Goal: Information Seeking & Learning: Learn about a topic

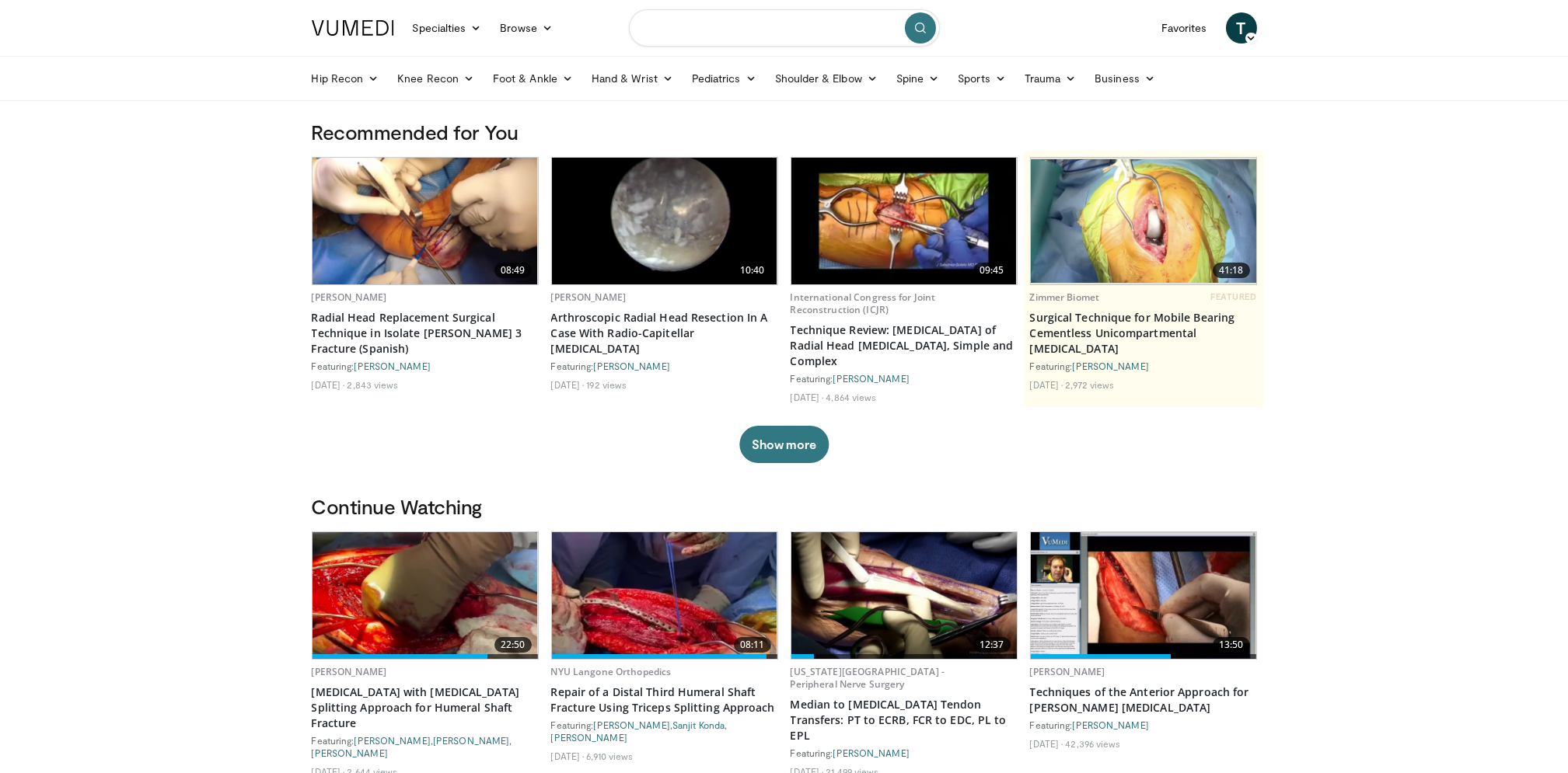
click at [692, 31] on input "Search topics, interventions" at bounding box center [784, 28] width 311 height 37
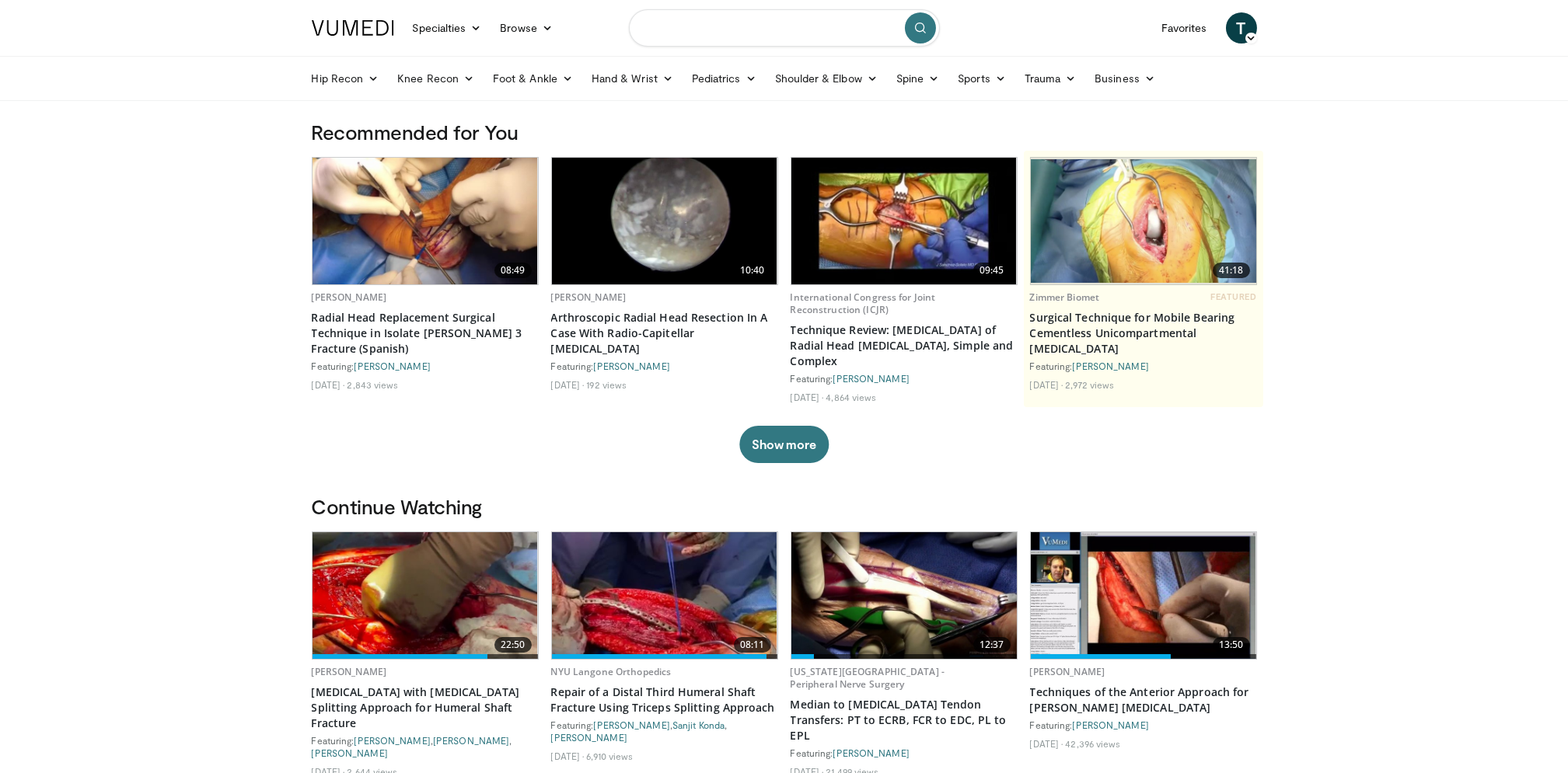
click at [728, 20] on input "Search topics, interventions" at bounding box center [784, 28] width 311 height 37
type input "**********"
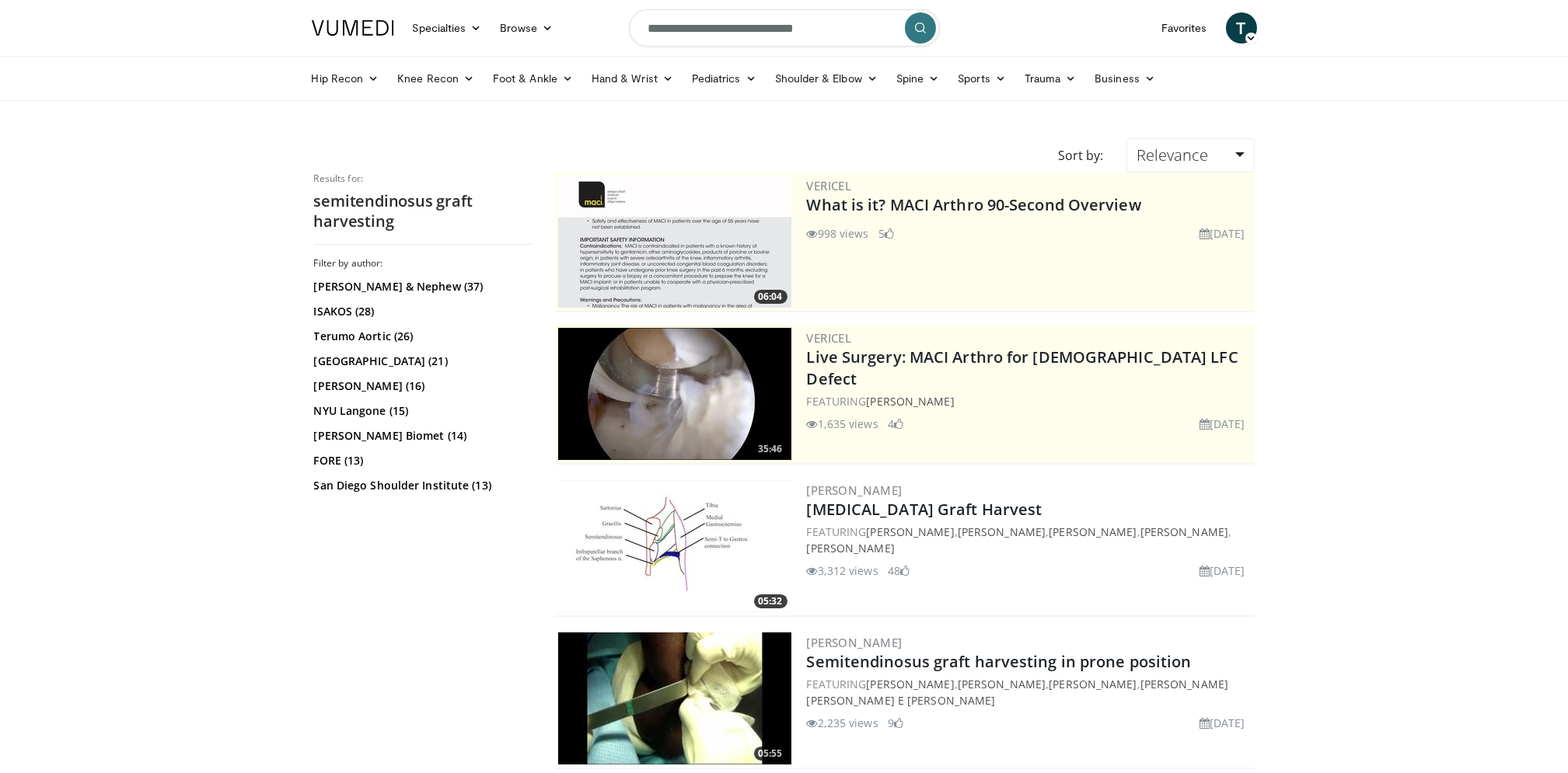
click at [0, 731] on html "Specialties Adult & Family Medicine Allergy, Asthma, Immunology Anesthesiology …" at bounding box center [784, 386] width 1568 height 773
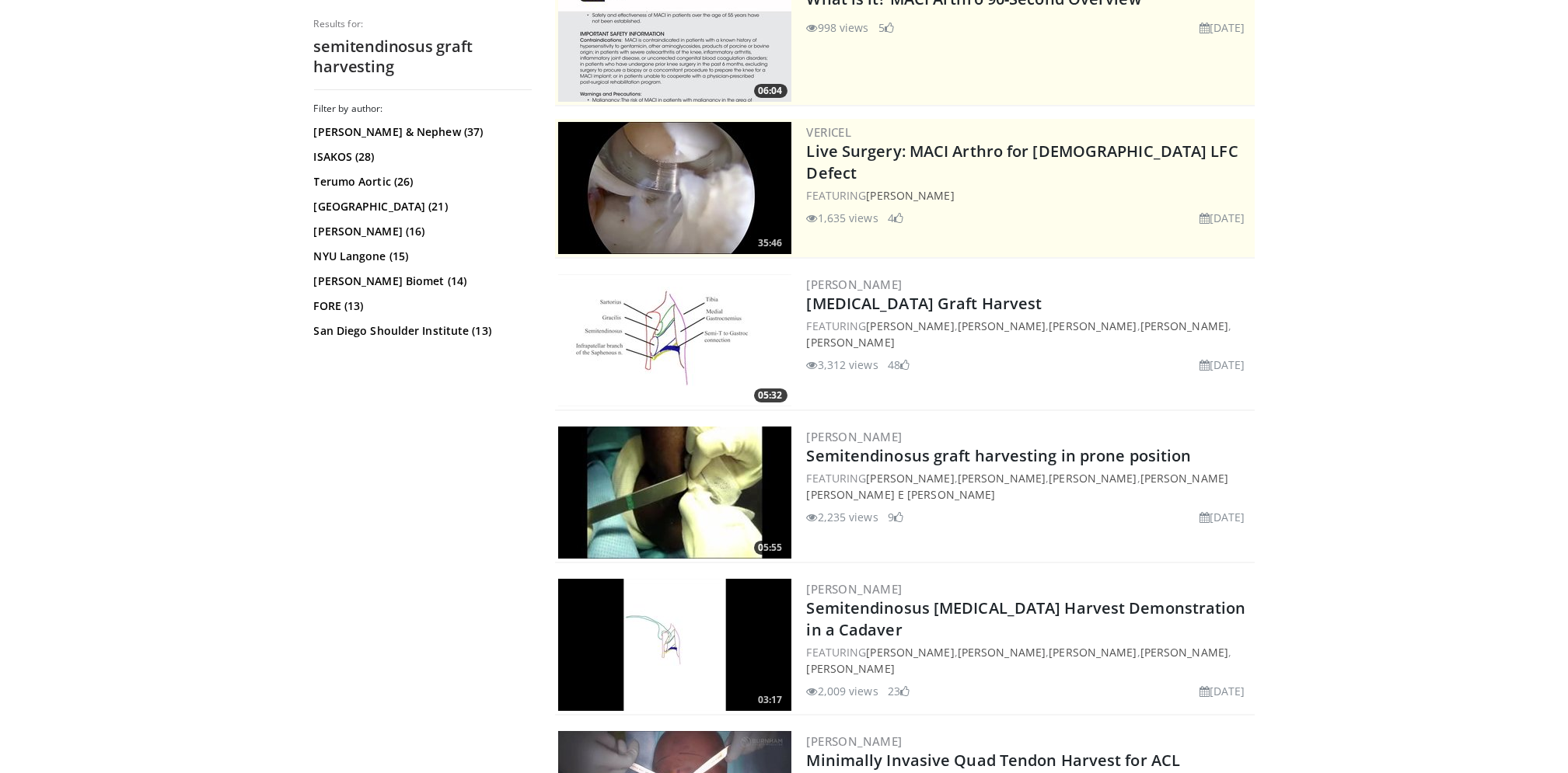
scroll to position [207, 0]
click at [329, 599] on div "Filter by author: Smith & Nephew (37) ISAKOS (28) Terumo Aortic (26) Houston Me…" at bounding box center [423, 381] width 218 height 558
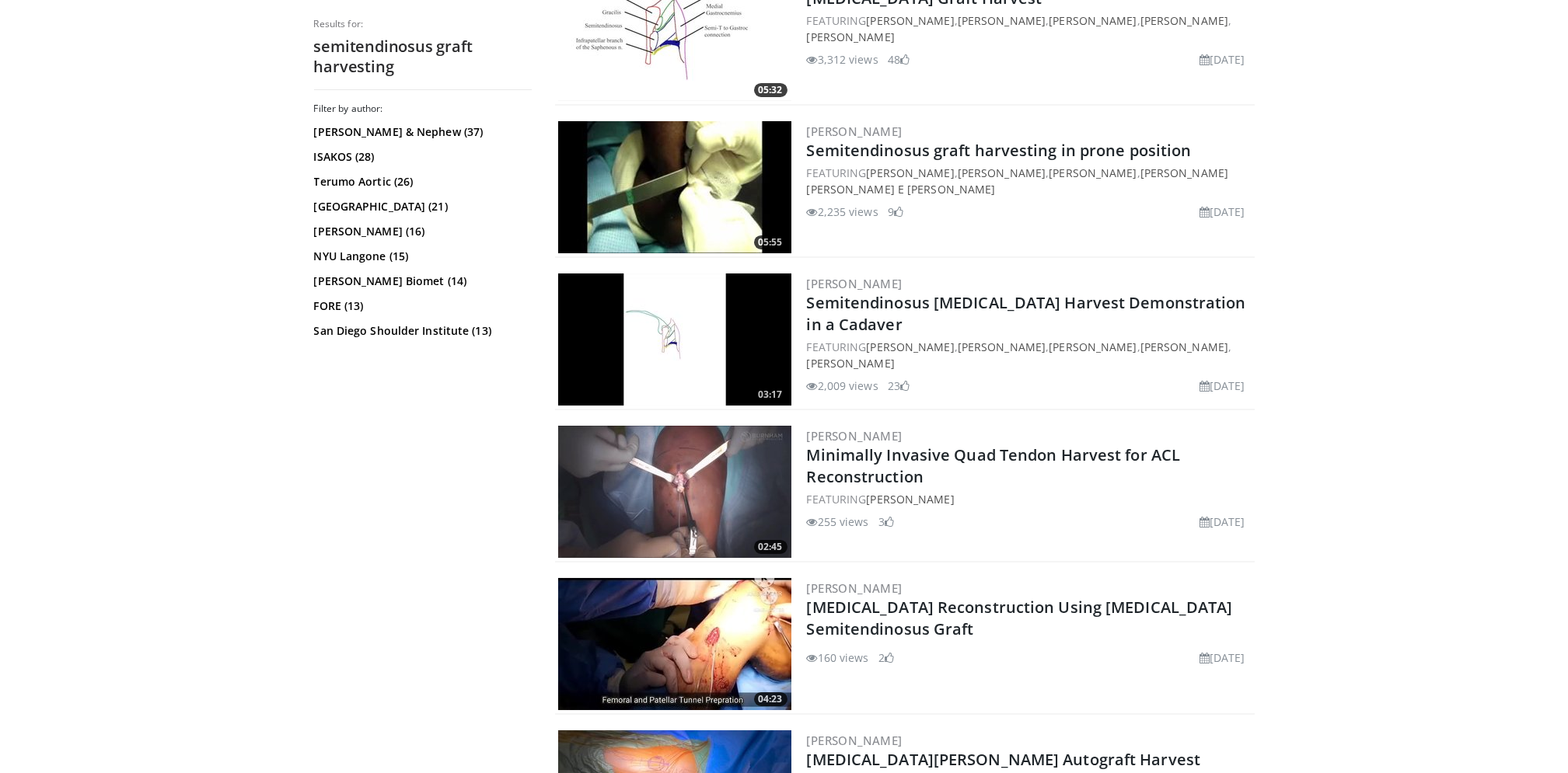
scroll to position [539, 0]
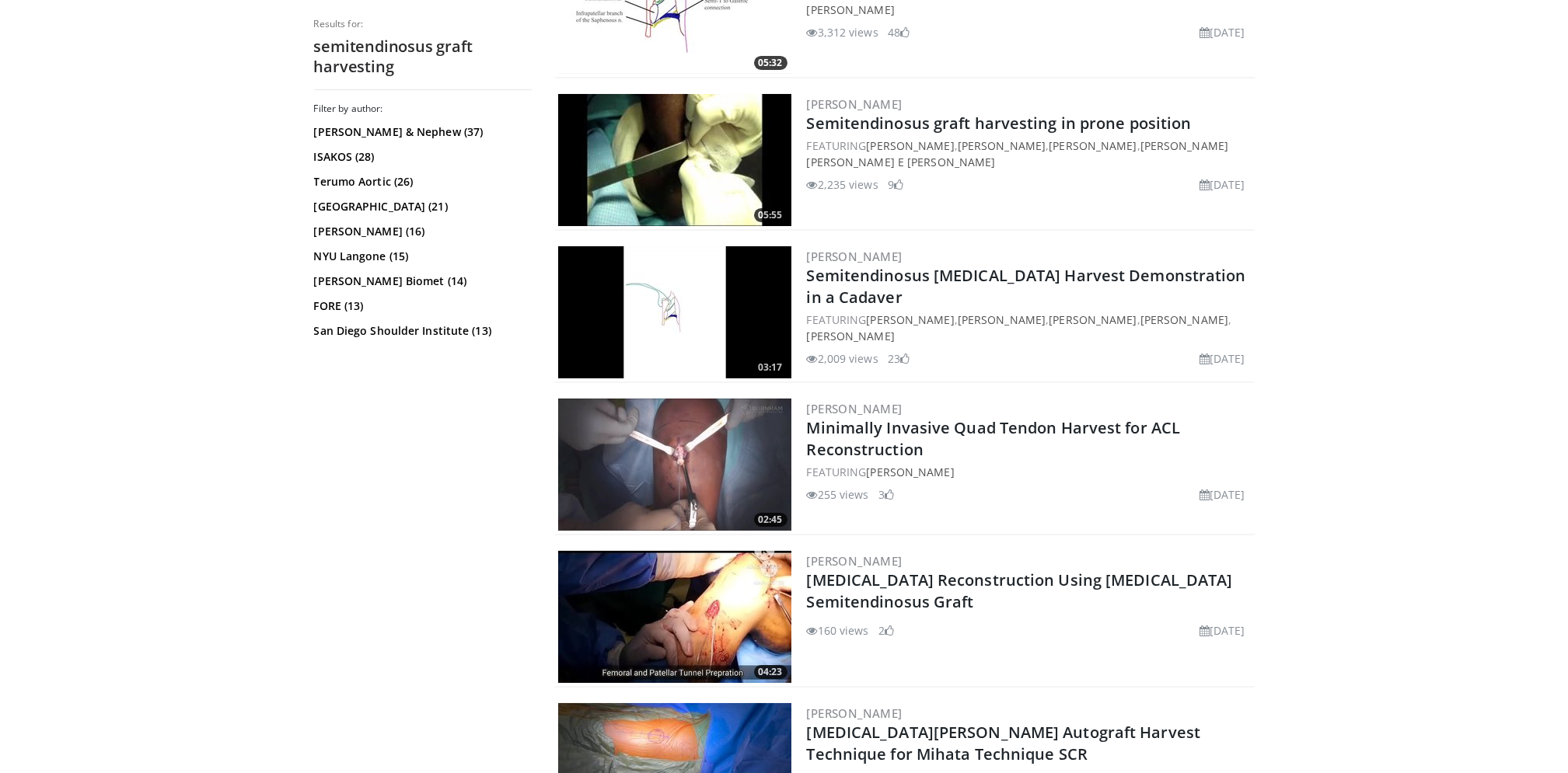
click at [1023, 269] on link "Semitendinosus [MEDICAL_DATA] Harvest Demonstration in a Cadaver" at bounding box center [1026, 286] width 439 height 42
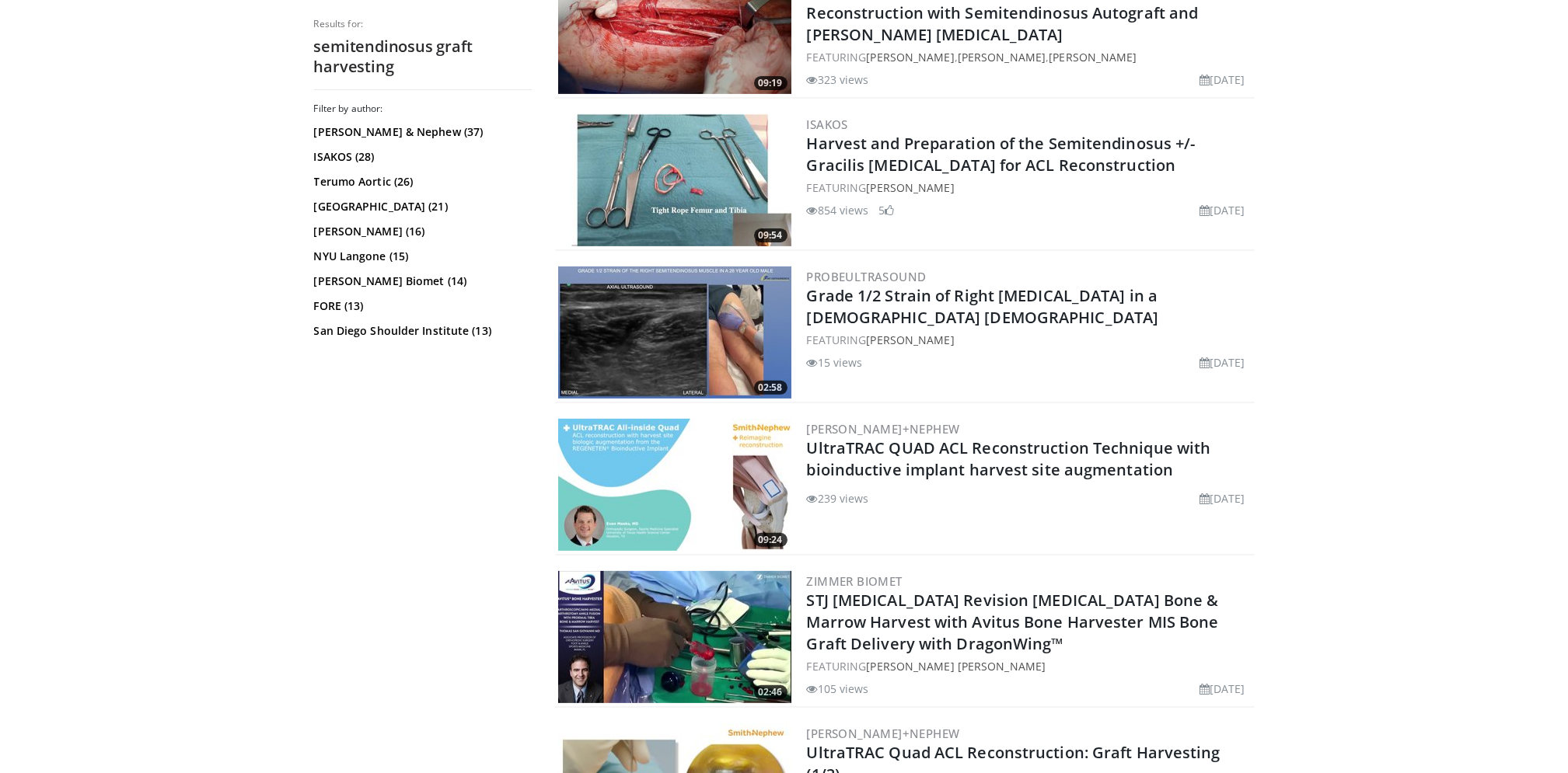
scroll to position [2656, 0]
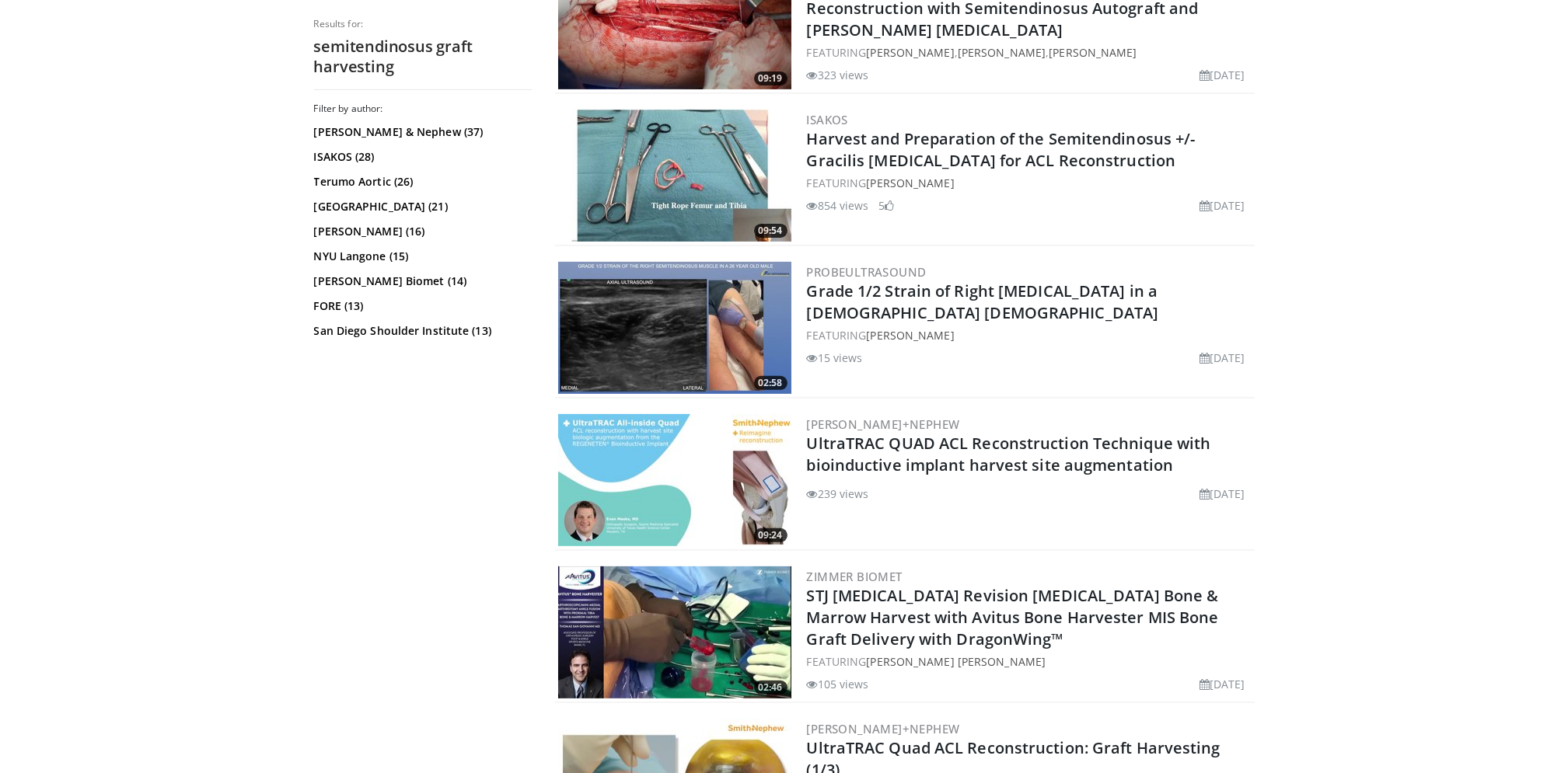
click at [1043, 145] on link "Harvest and Preparation of the Semitendinosus +/- Gracilis [MEDICAL_DATA] for A…" at bounding box center [1000, 149] width 389 height 42
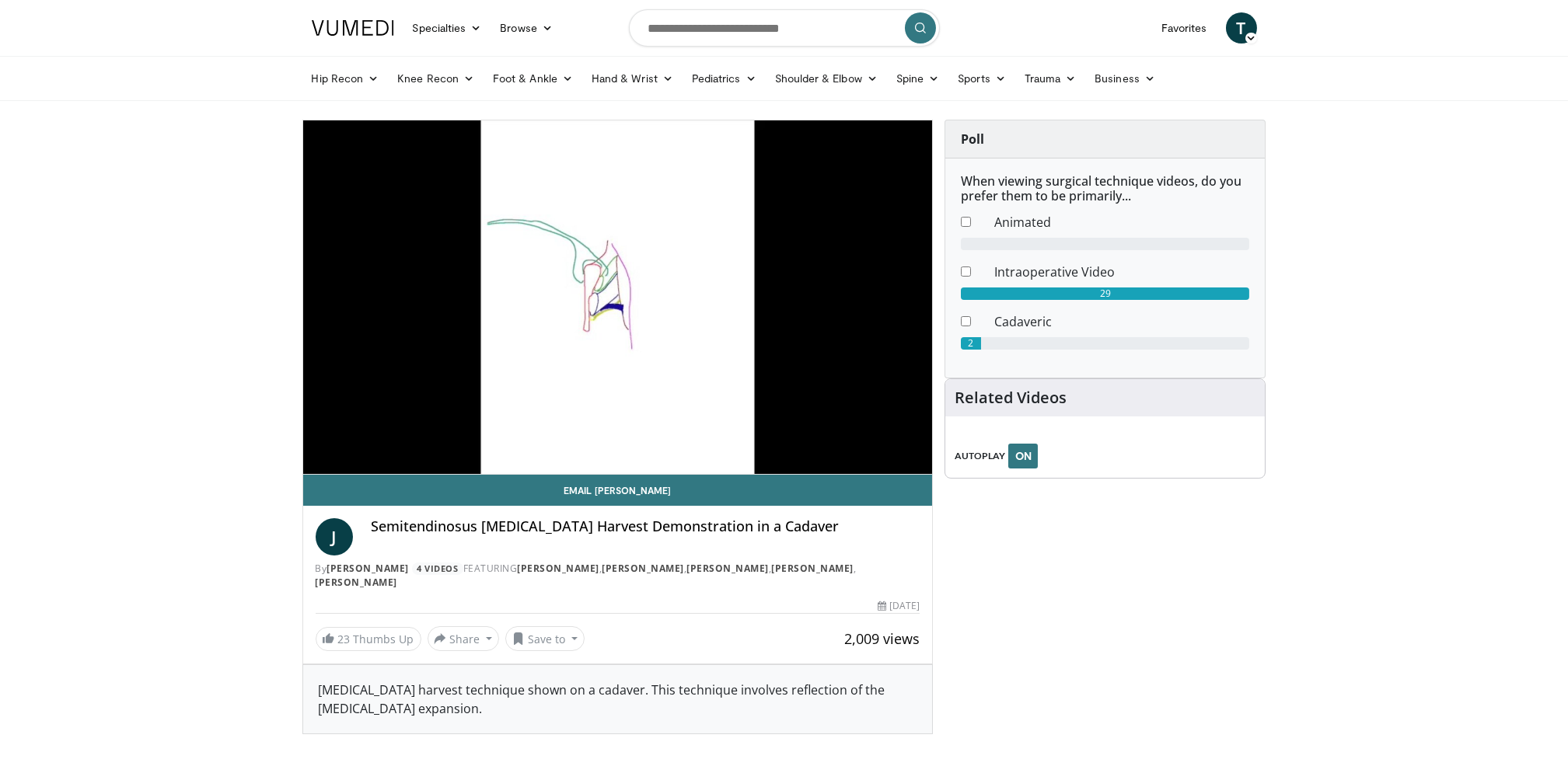
scroll to position [652, 0]
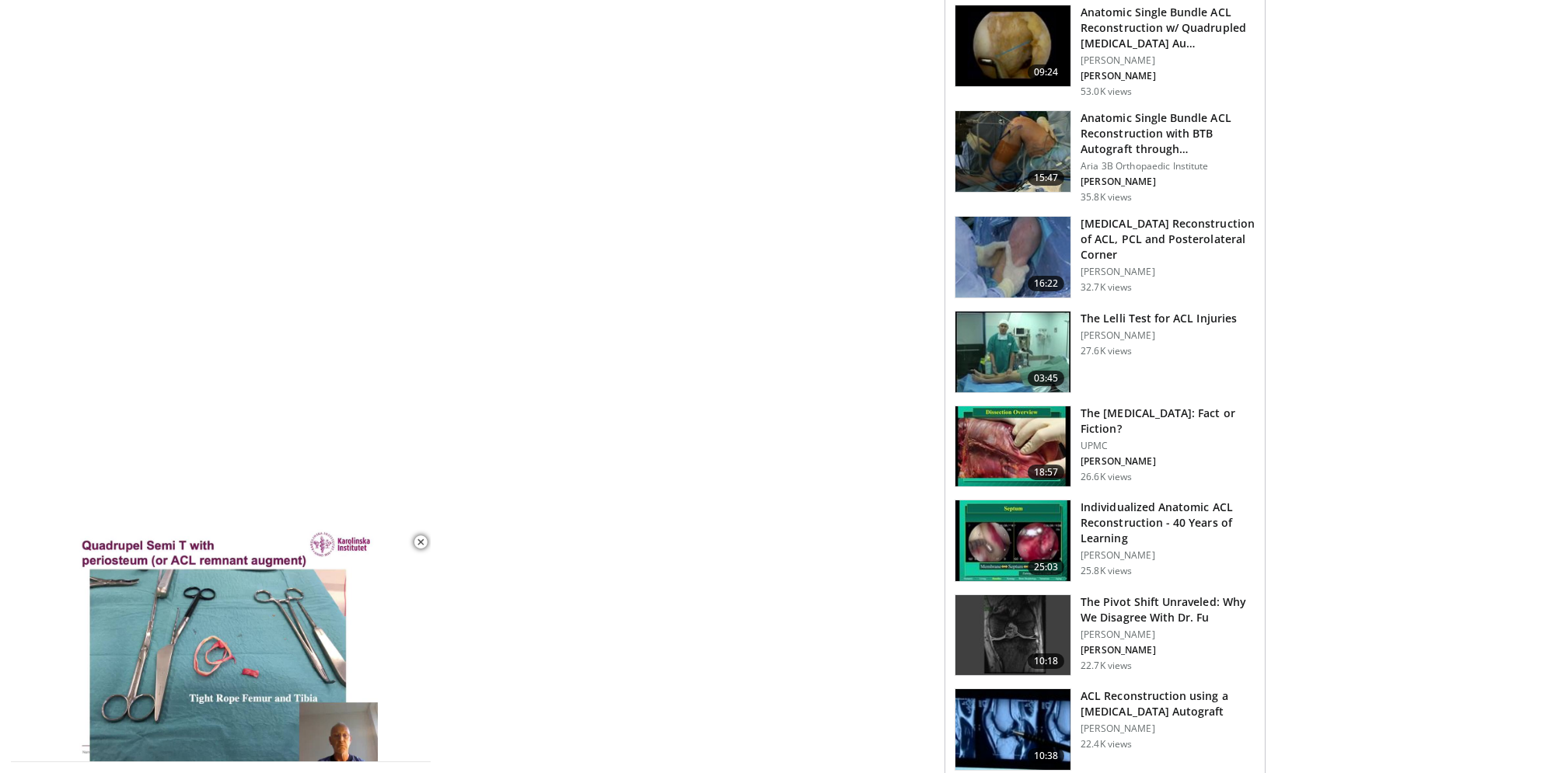
scroll to position [902, 0]
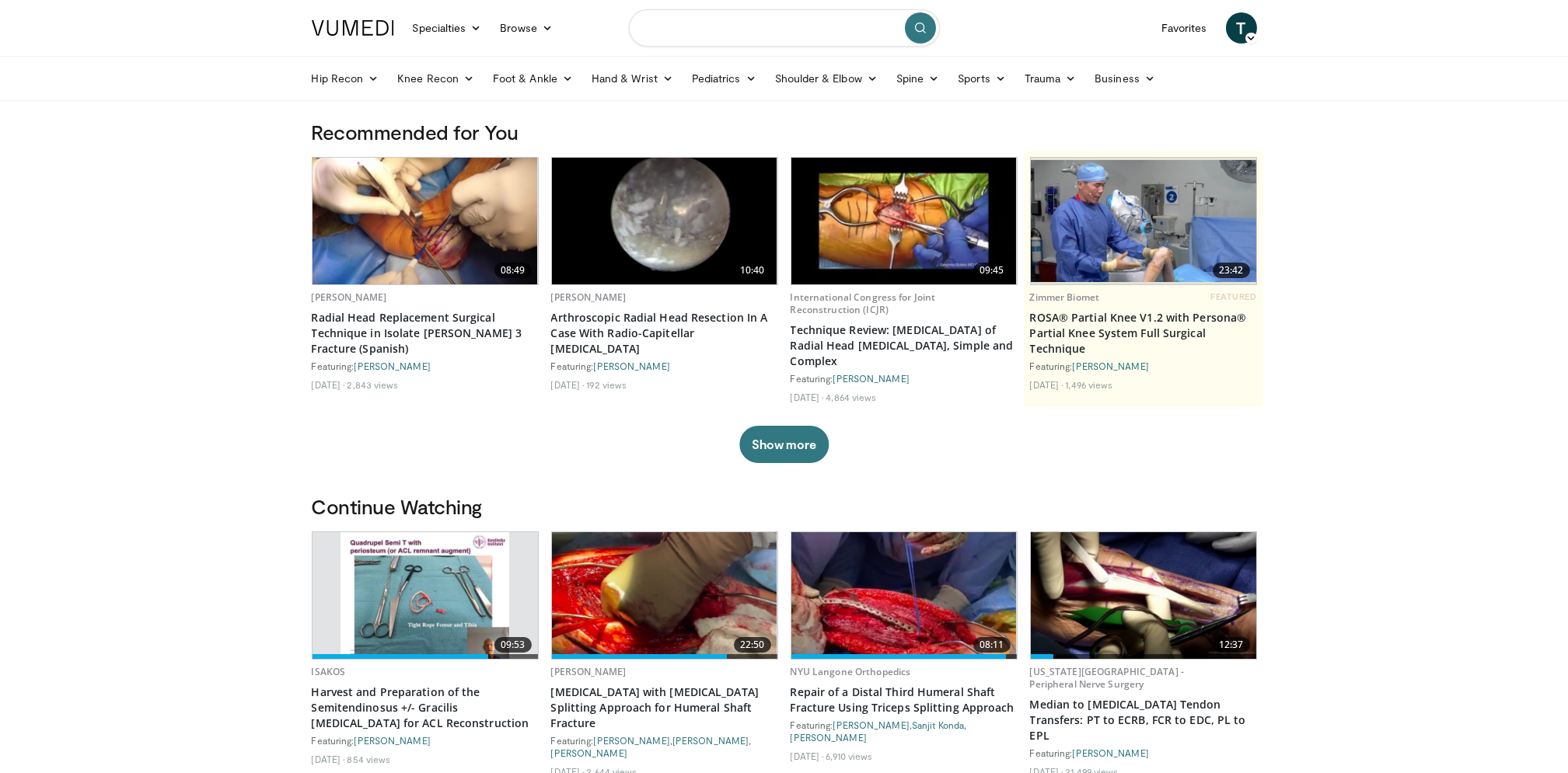
click at [817, 27] on input "Search topics, interventions" at bounding box center [784, 28] width 311 height 37
type input "**********"
click at [917, 30] on icon "submit" at bounding box center [920, 28] width 12 height 12
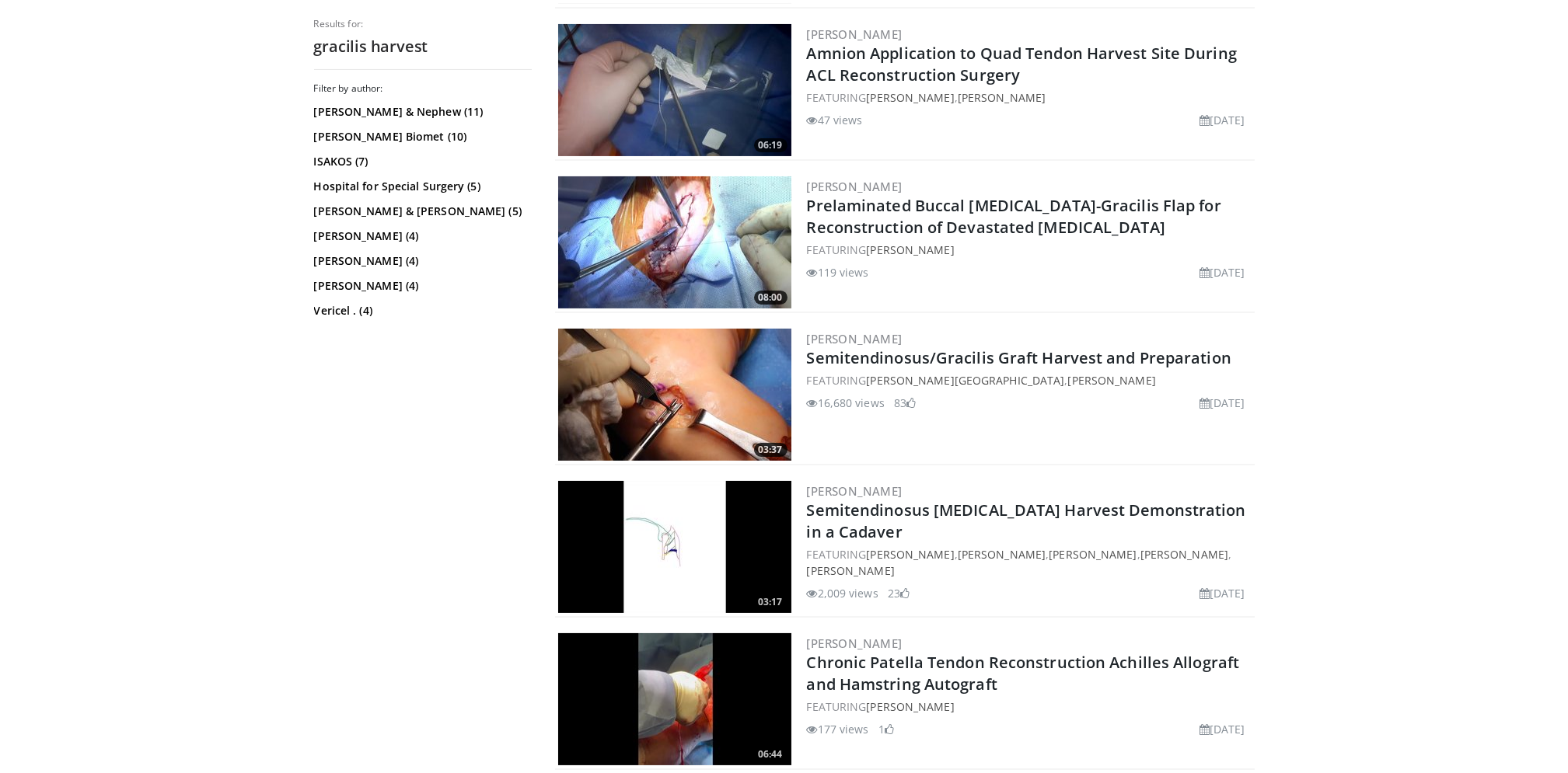
scroll to position [1381, 0]
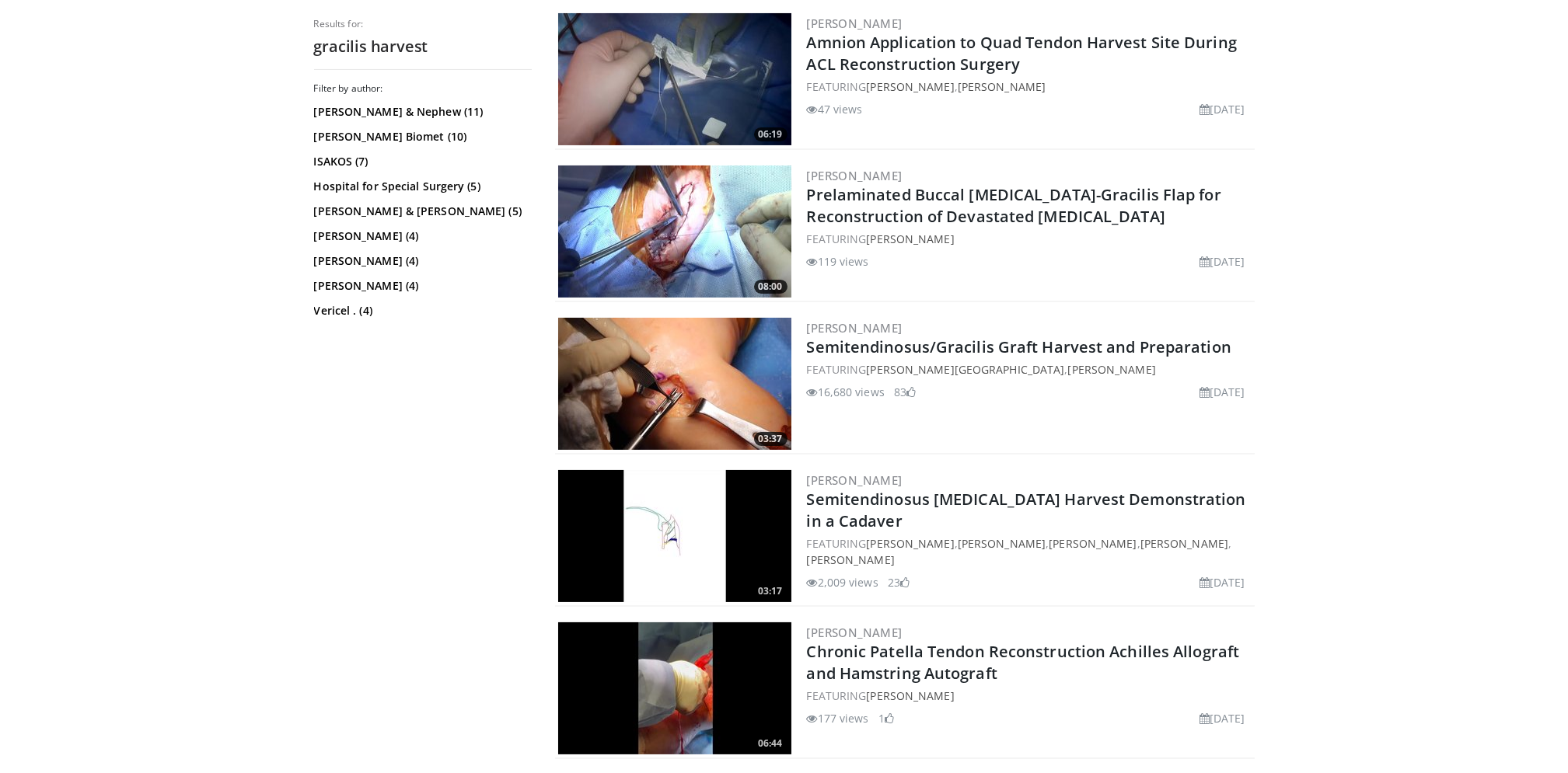
click at [922, 337] on link "Semitendinosus/Gracilis Graft Harvest and Preparation" at bounding box center [1019, 347] width 425 height 21
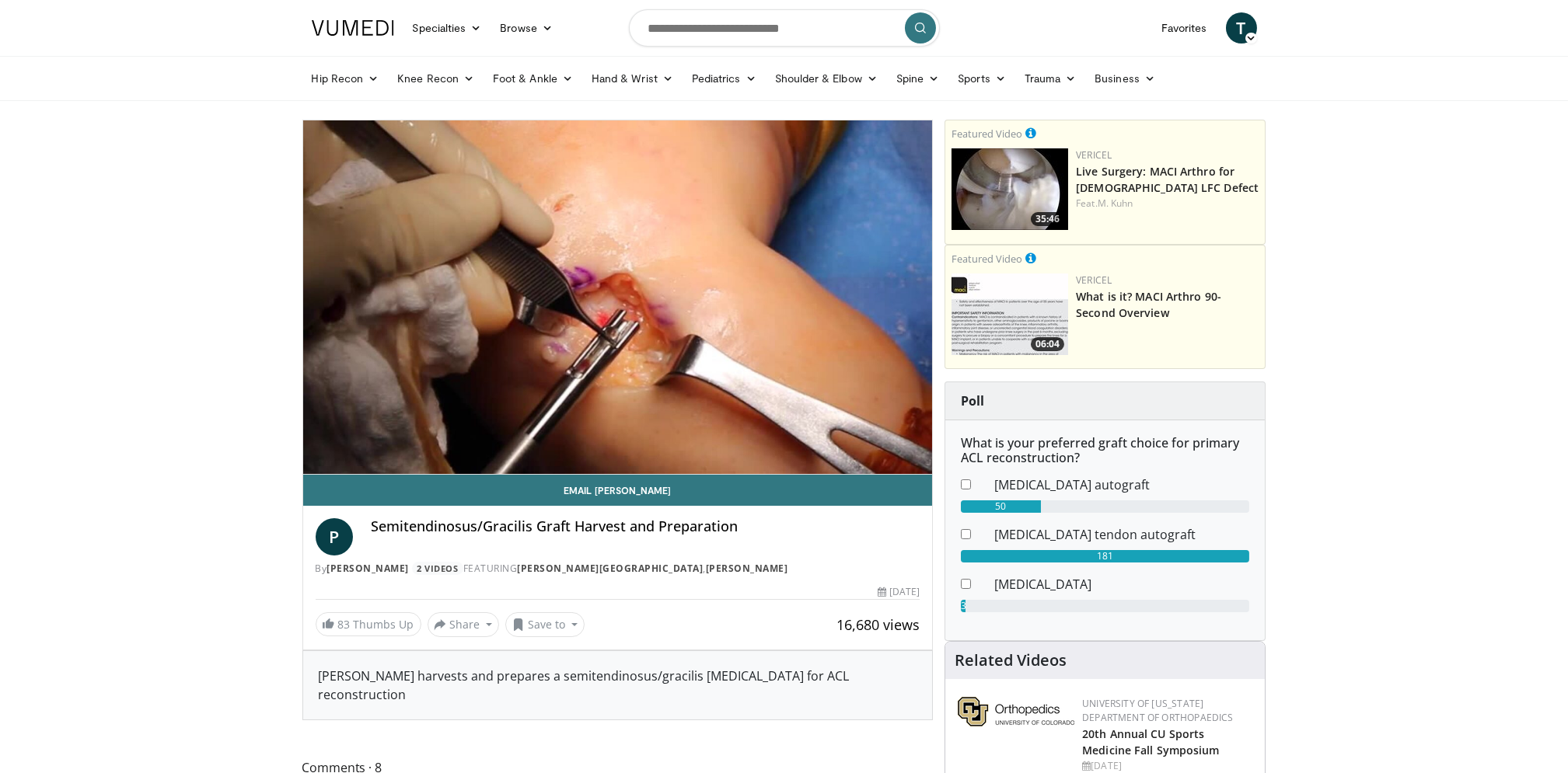
click at [0, 265] on html "Specialties Adult & Family Medicine Allergy, Asthma, Immunology Anesthesiology …" at bounding box center [784, 386] width 1568 height 773
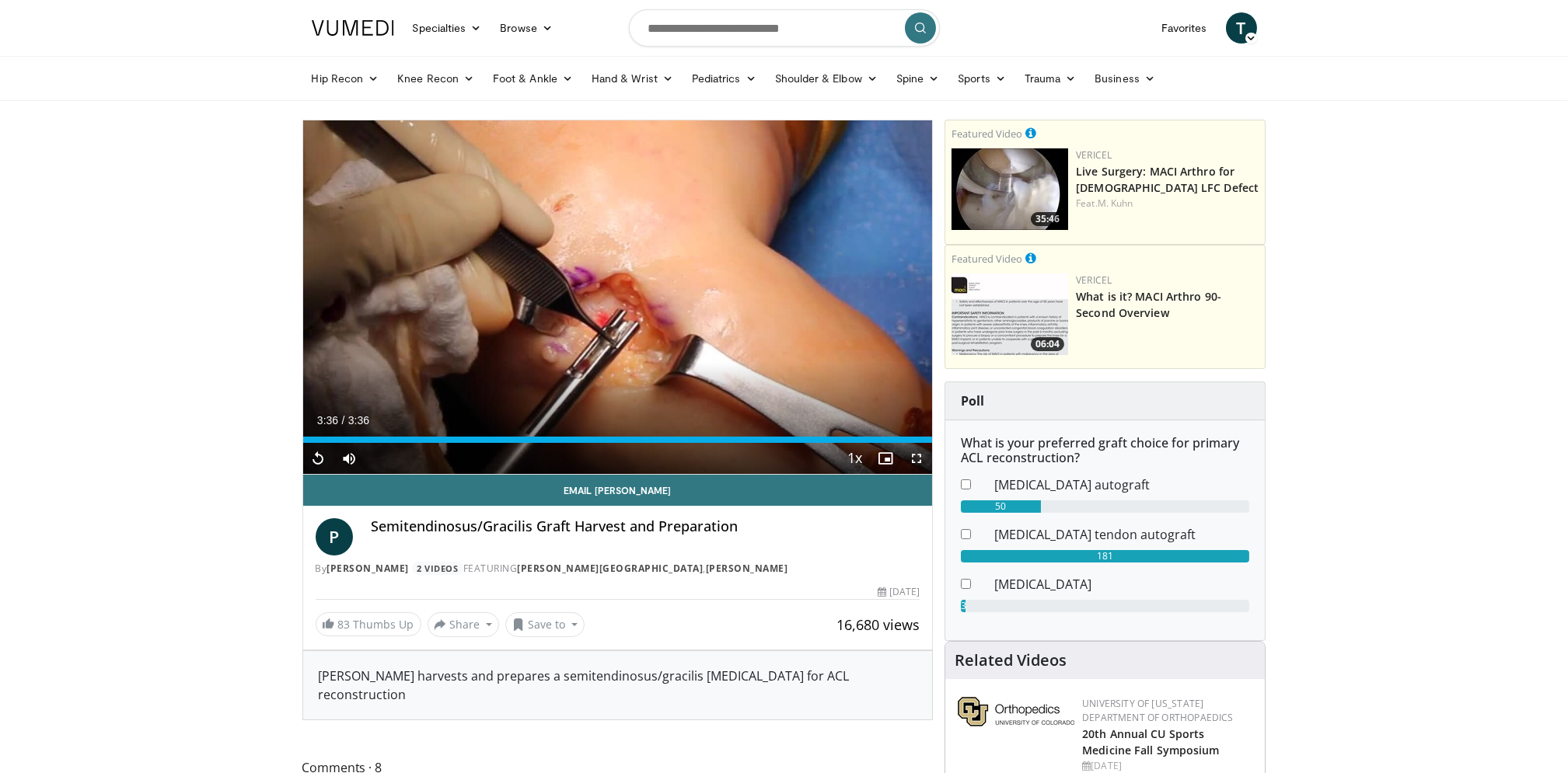
click at [699, 436] on div "Loaded : 100.00% 3:36 2:16" at bounding box center [618, 439] width 629 height 6
click at [586, 434] on div "Loaded : 100.00% 2:16 1:37" at bounding box center [618, 435] width 629 height 15
click at [455, 439] on div "1:37" at bounding box center [446, 439] width 284 height 6
click at [340, 437] on div "0:52" at bounding box center [379, 439] width 152 height 6
